Goal: Task Accomplishment & Management: Manage account settings

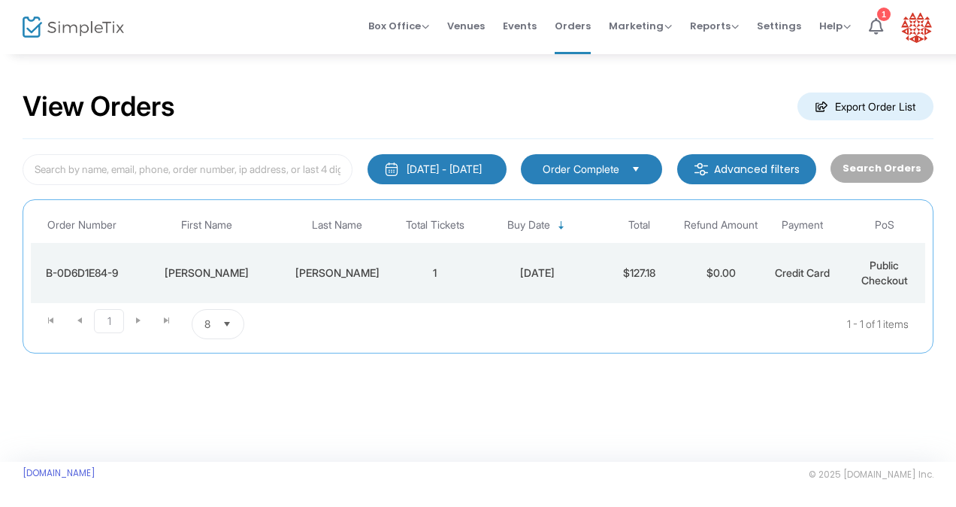
click at [82, 274] on div "B-0D6D1E84-9" at bounding box center [82, 272] width 95 height 15
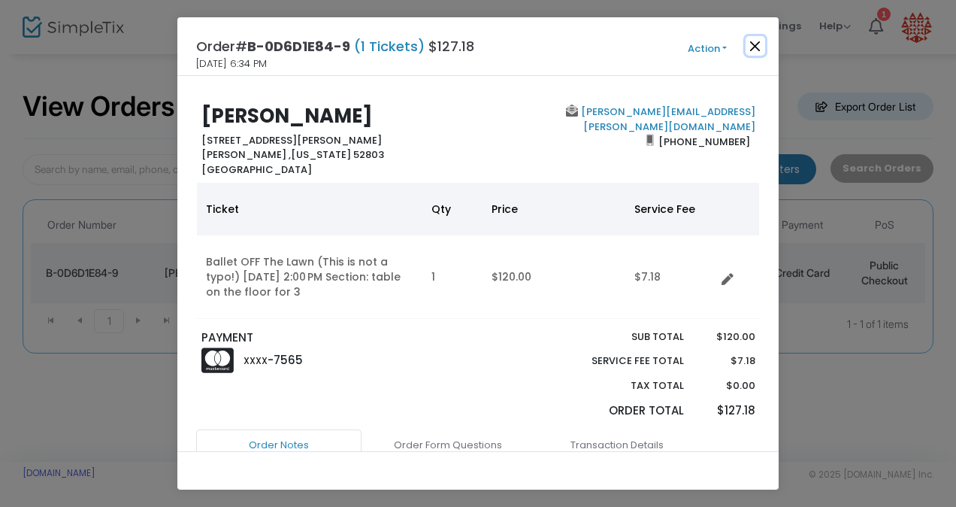
click at [753, 41] on button "Close" at bounding box center [756, 46] width 20 height 20
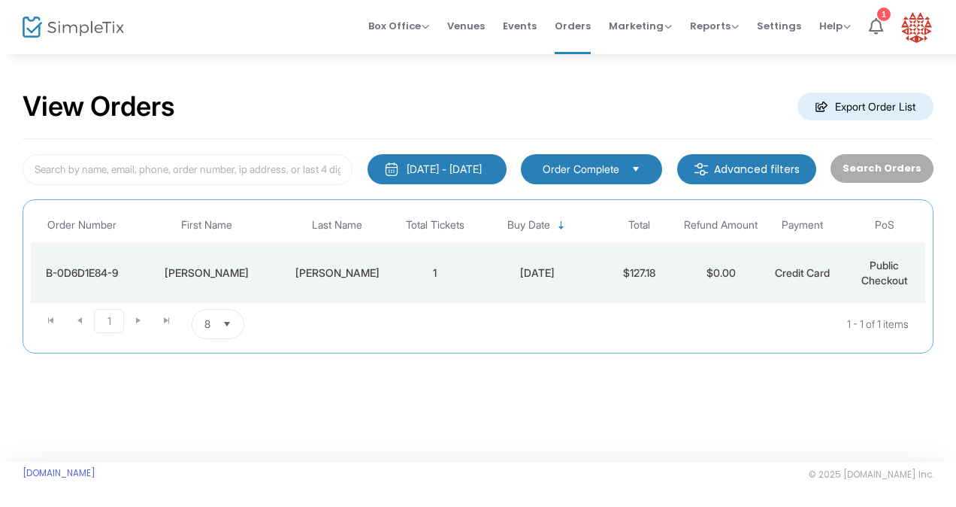
click at [786, 168] on m-button "Advanced filters" at bounding box center [746, 169] width 139 height 30
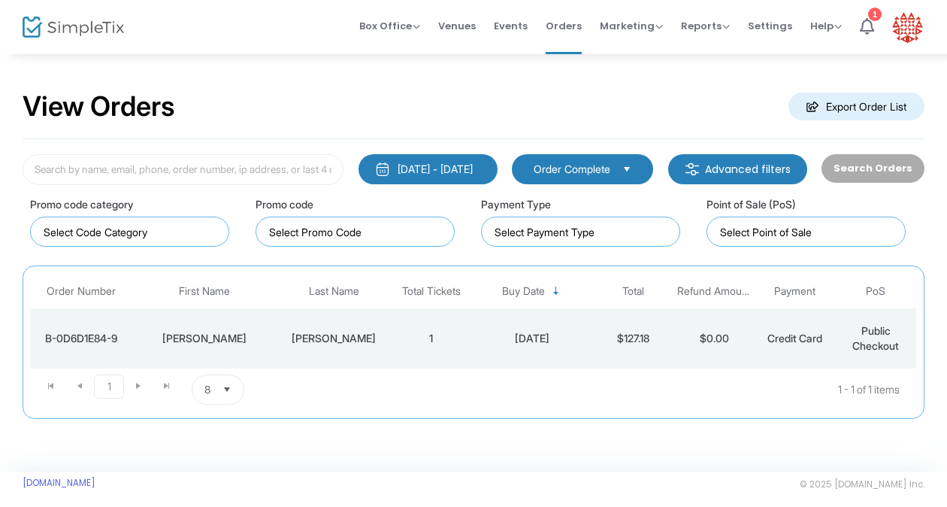
click at [596, 212] on div "Payment Type" at bounding box center [580, 221] width 199 height 51
click at [878, 171] on div "Search Orders" at bounding box center [872, 169] width 117 height 31
click at [577, 20] on span "Orders" at bounding box center [564, 26] width 36 height 38
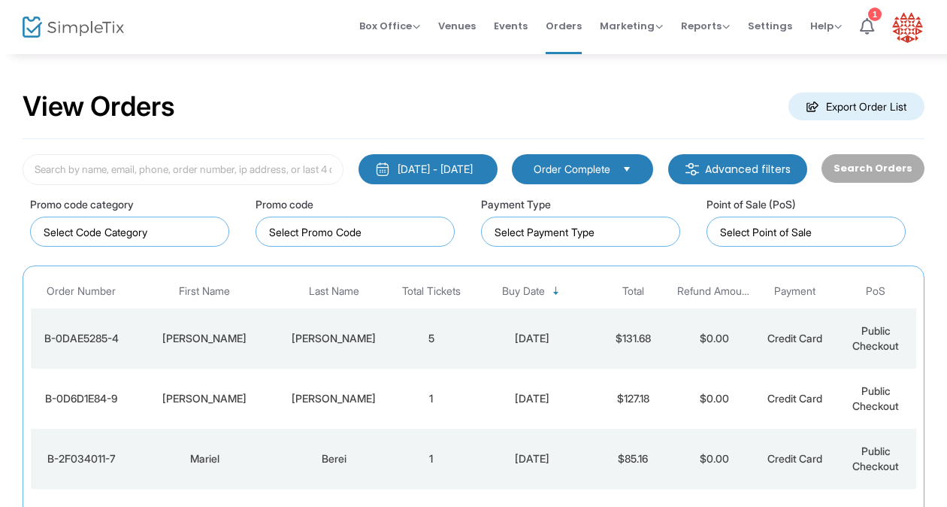
click at [95, 456] on div "B-2F034011-7" at bounding box center [81, 458] width 93 height 15
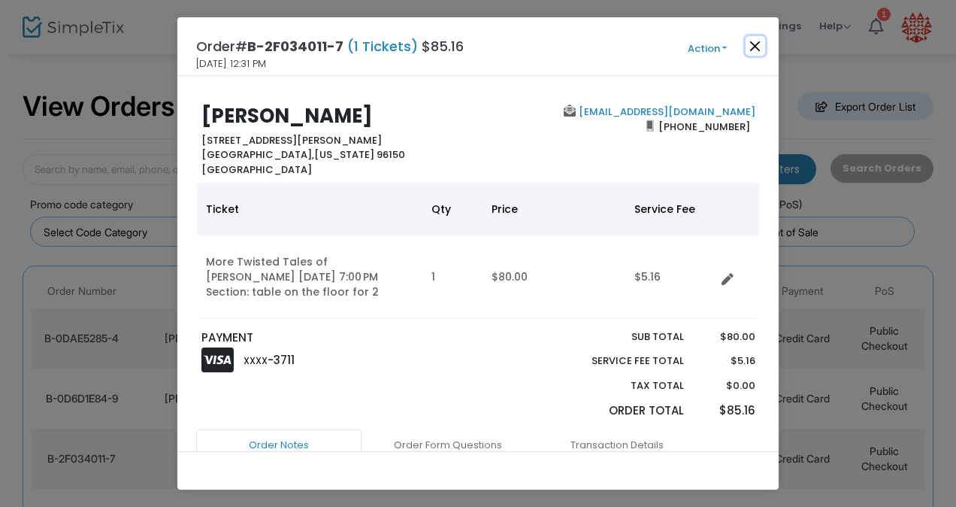
click at [761, 45] on button "Close" at bounding box center [756, 46] width 20 height 20
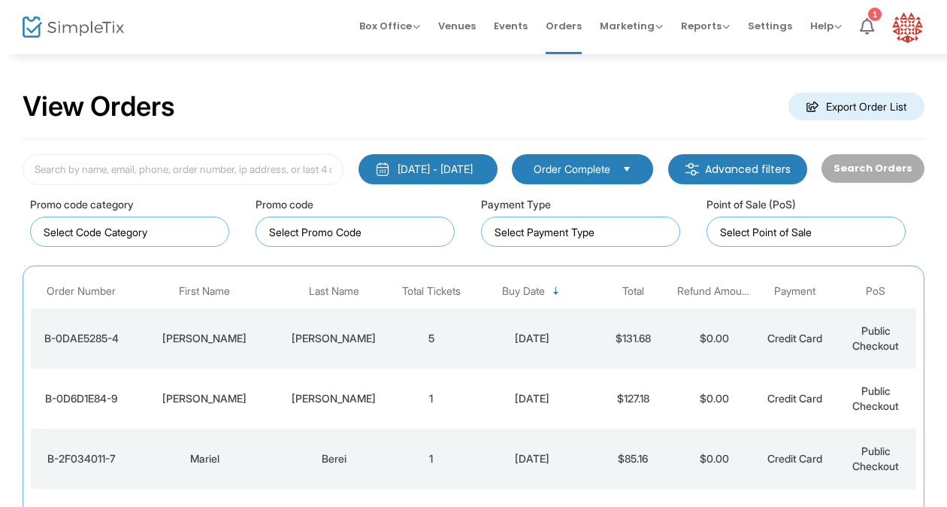
click at [105, 338] on div "B-0DAE5285-4" at bounding box center [81, 338] width 93 height 15
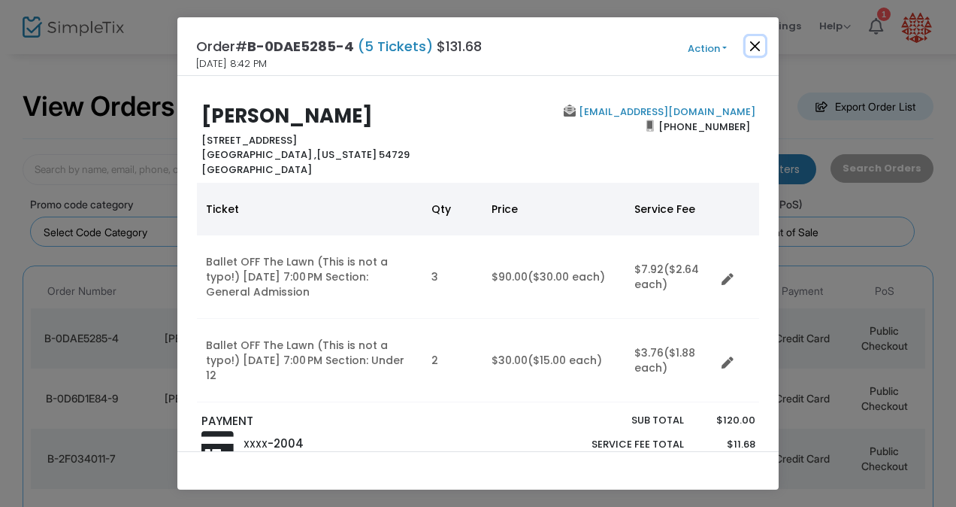
click at [751, 45] on button "Close" at bounding box center [756, 46] width 20 height 20
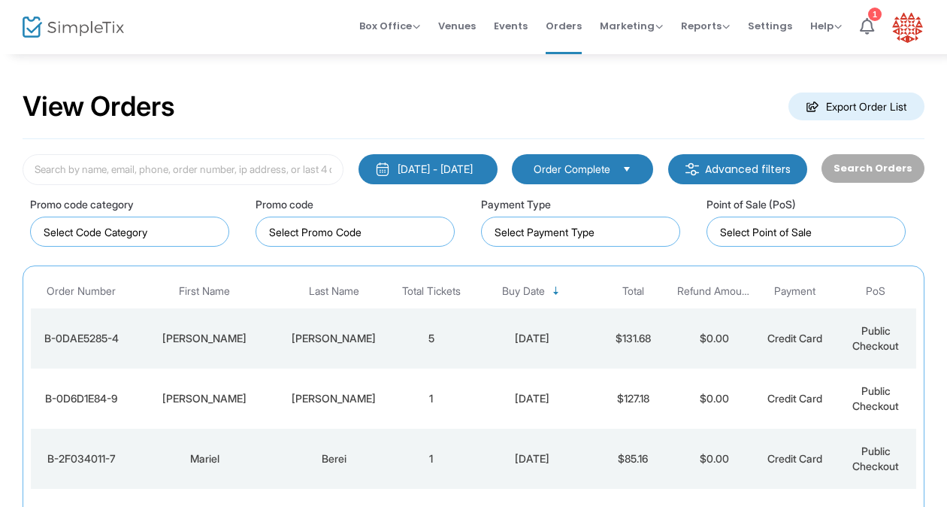
click at [719, 160] on m-button "Advanced filters" at bounding box center [737, 169] width 139 height 30
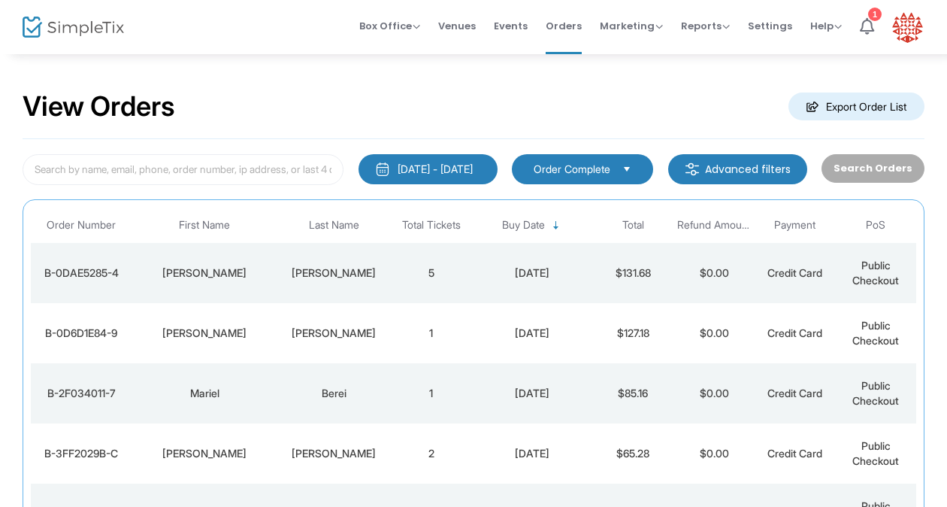
click at [717, 169] on m-button "Advanced filters" at bounding box center [737, 169] width 139 height 30
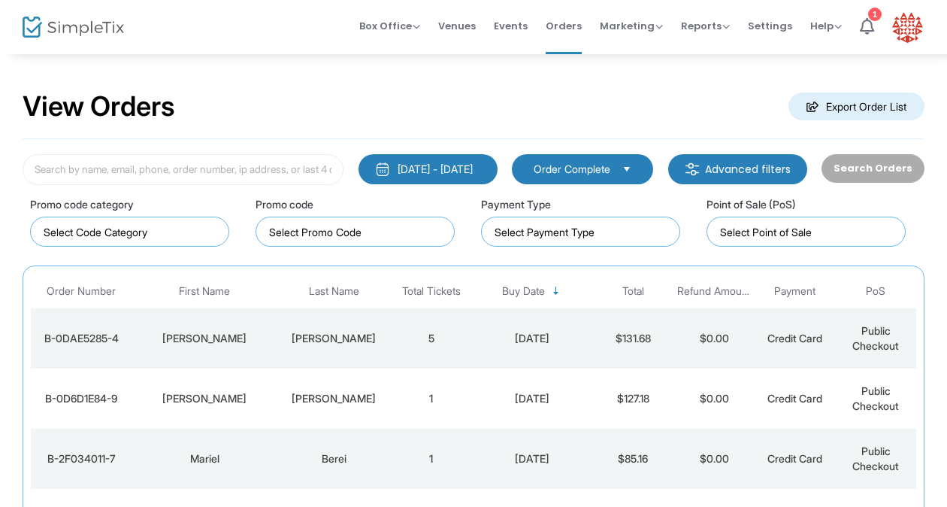
click at [637, 164] on span "Select" at bounding box center [627, 168] width 25 height 25
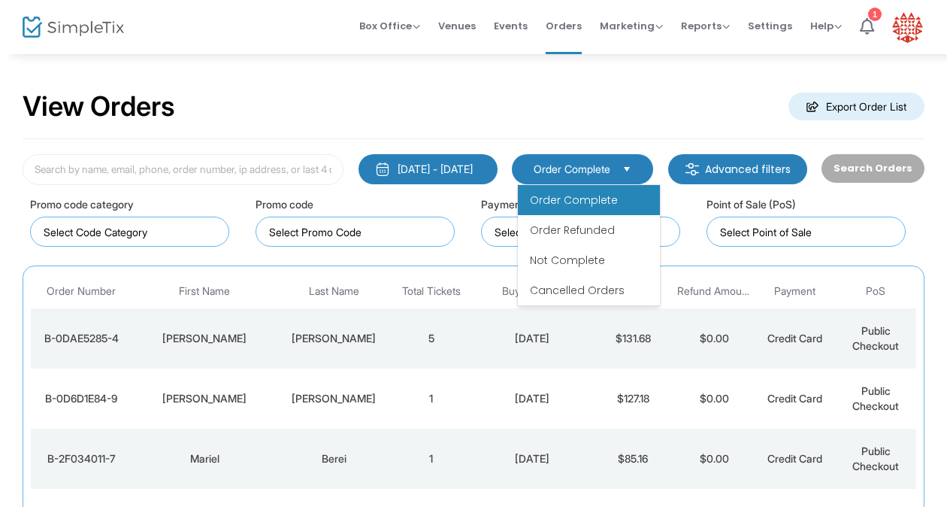
click at [719, 173] on m-button "Advanced filters" at bounding box center [737, 169] width 139 height 30
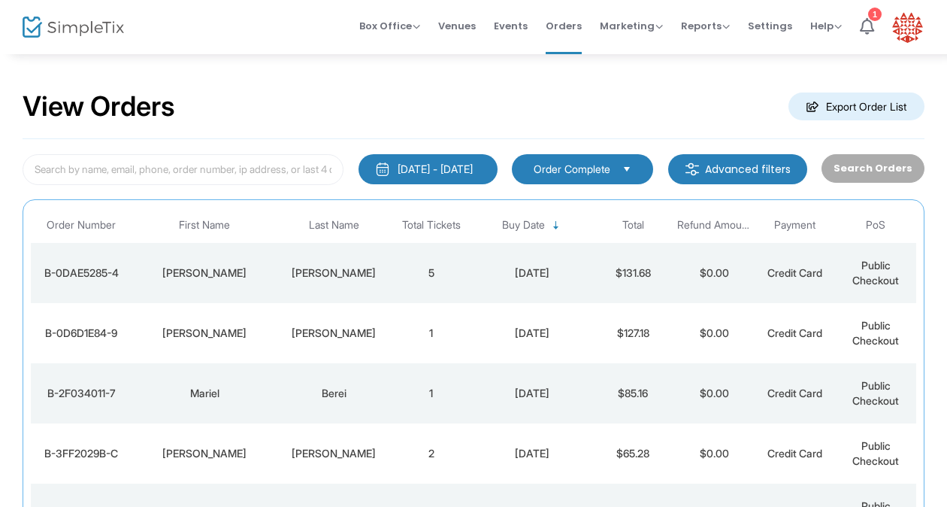
click at [745, 165] on m-button "Advanced filters" at bounding box center [737, 169] width 139 height 30
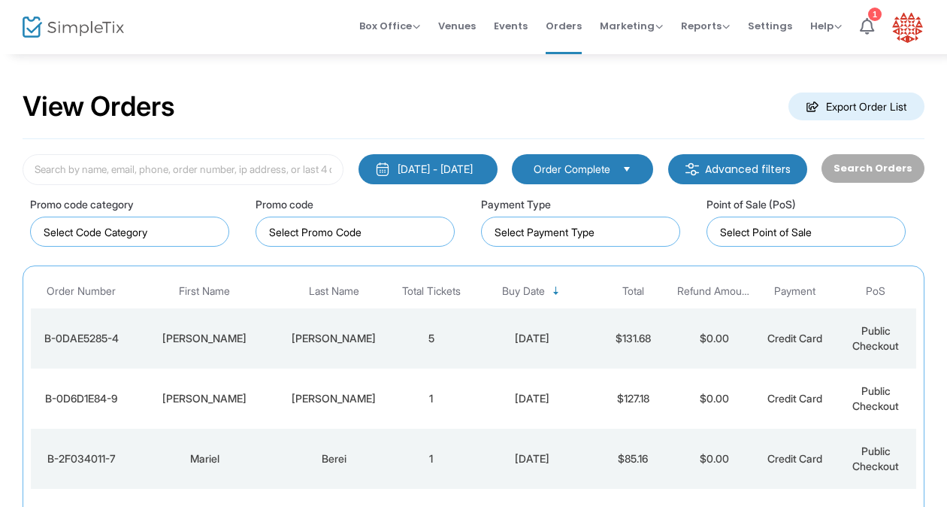
click at [745, 165] on m-button "Advanced filters" at bounding box center [737, 169] width 139 height 30
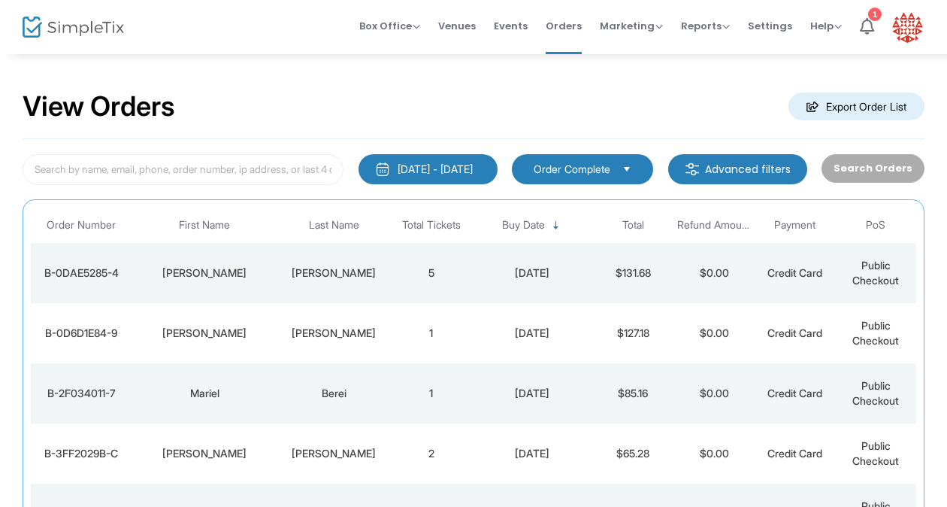
click at [745, 165] on m-button "Advanced filters" at bounding box center [737, 169] width 139 height 30
